Goal: Information Seeking & Learning: Learn about a topic

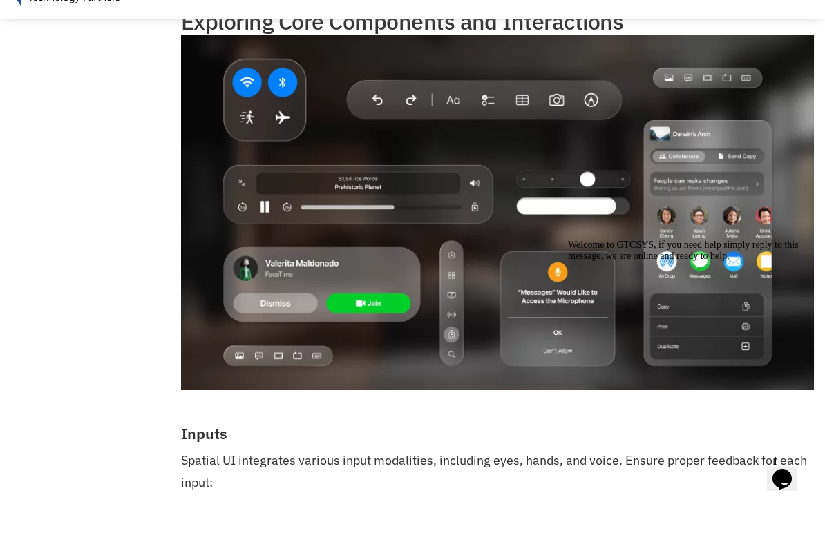
scroll to position [6594, 0]
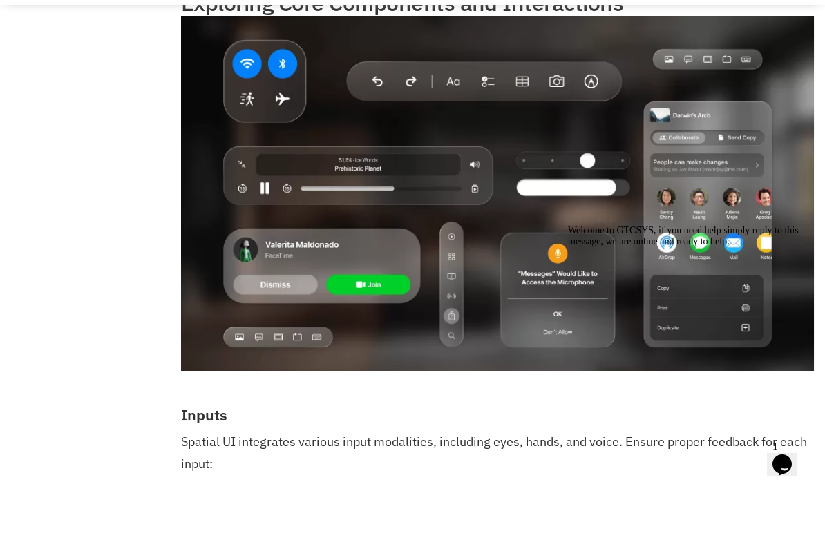
click at [600, 151] on img at bounding box center [497, 246] width 633 height 356
click at [602, 151] on img at bounding box center [497, 246] width 633 height 356
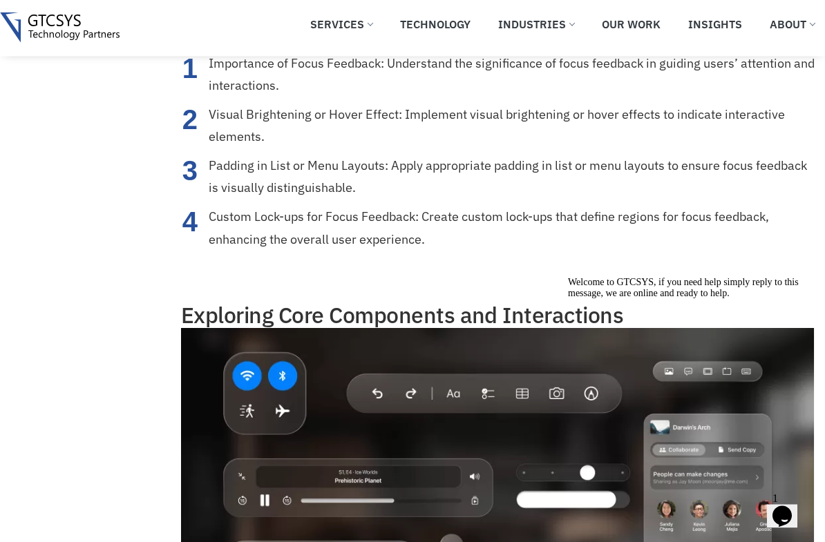
scroll to position [6290, 0]
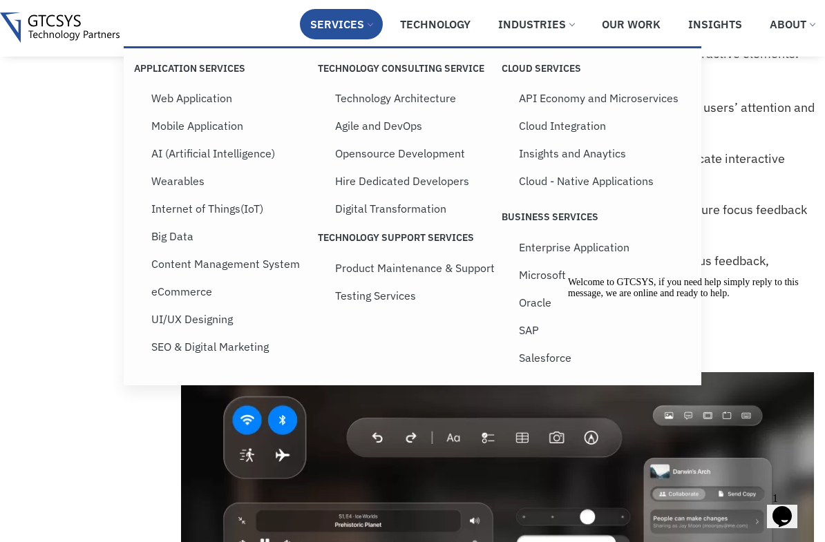
click at [393, 102] on link "Technology Architecture" at bounding box center [417, 98] width 184 height 28
click at [148, 106] on link "Web Application" at bounding box center [233, 98] width 184 height 28
click at [169, 137] on link "Mobile Application" at bounding box center [233, 126] width 184 height 28
click at [159, 163] on link "AI (Artificial Intelligence)" at bounding box center [233, 154] width 184 height 28
click at [153, 189] on link "Wearables" at bounding box center [233, 181] width 184 height 28
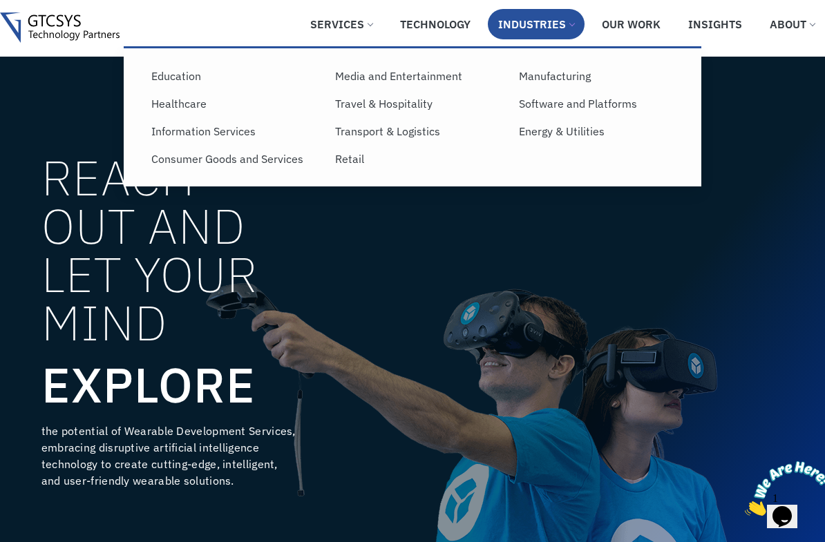
click at [549, 115] on link "Software and Platforms" at bounding box center [600, 104] width 184 height 28
click at [631, 110] on link "Software and Platforms" at bounding box center [600, 104] width 184 height 28
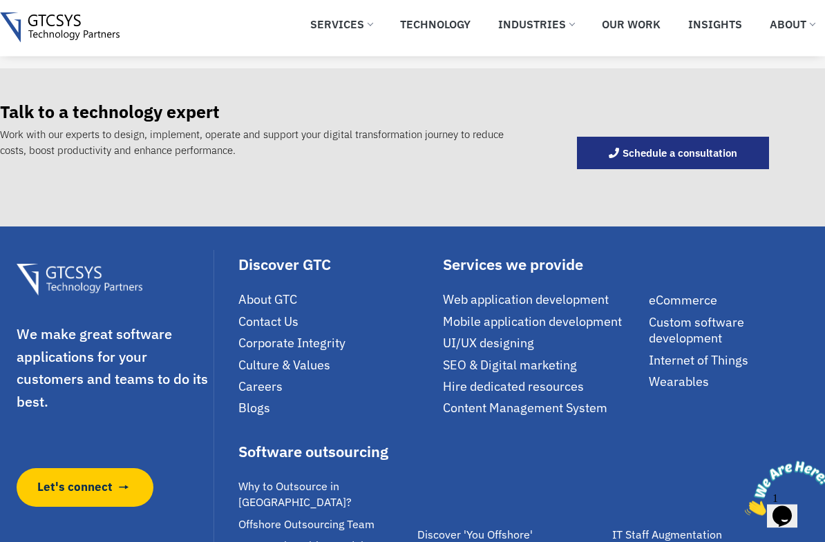
scroll to position [2061, 0]
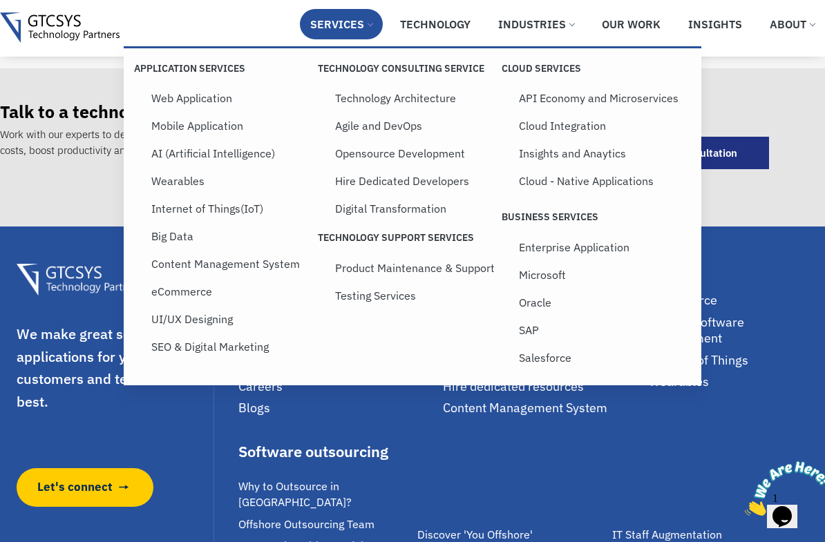
click at [162, 140] on link "Mobile Application" at bounding box center [233, 126] width 184 height 28
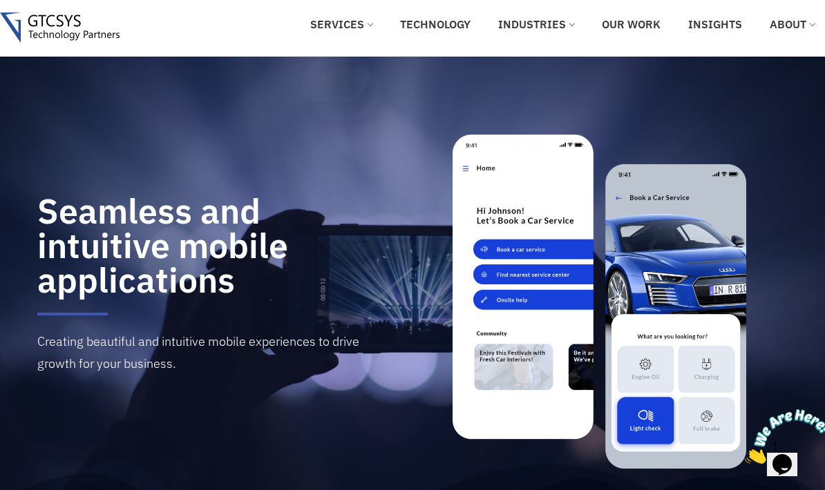
click at [409, 39] on link "Technology" at bounding box center [435, 24] width 91 height 30
